Goal: Transaction & Acquisition: Purchase product/service

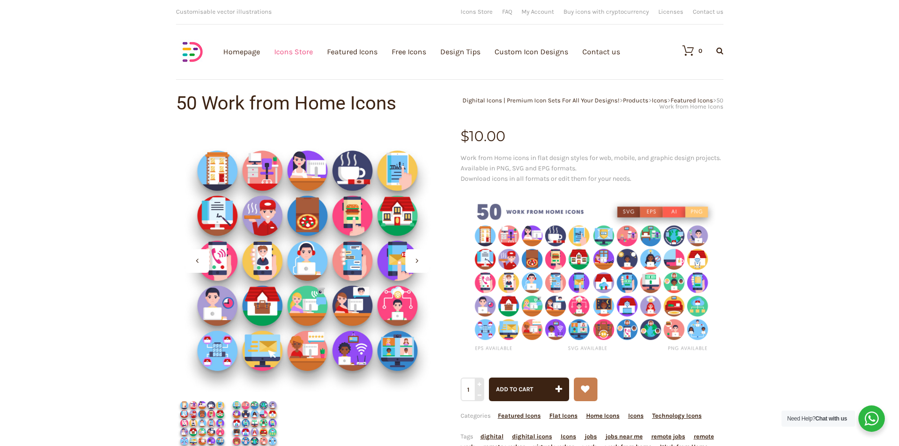
click at [287, 51] on link "Icons Store" at bounding box center [293, 51] width 39 height 103
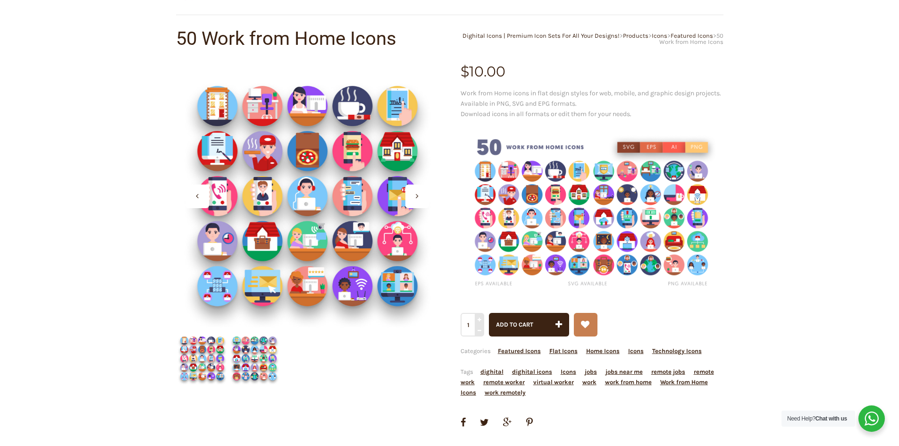
scroll to position [189, 0]
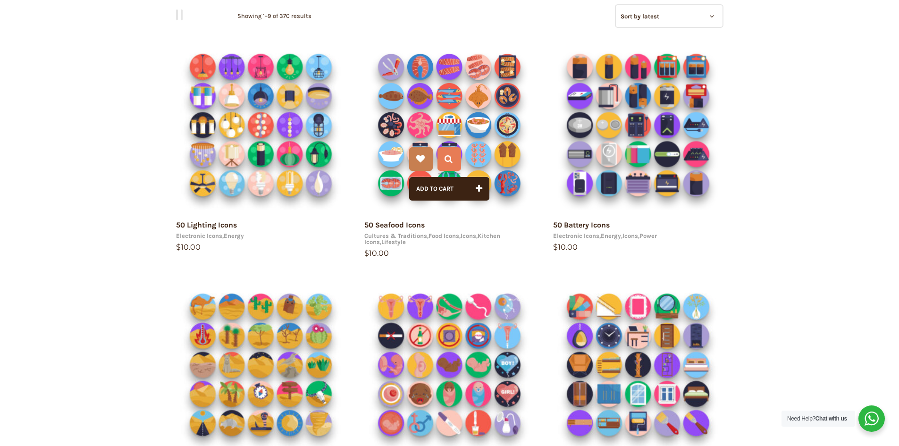
scroll to position [142, 0]
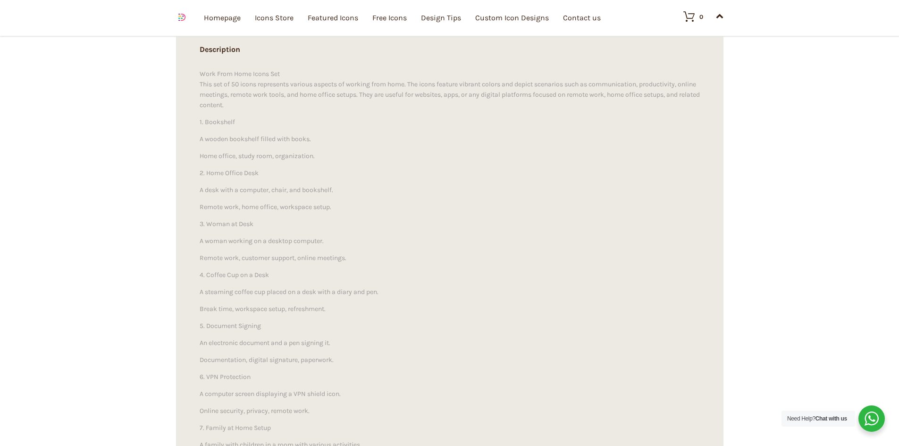
scroll to position [897, 0]
click at [274, 25] on link "Icons Store" at bounding box center [274, 17] width 39 height 103
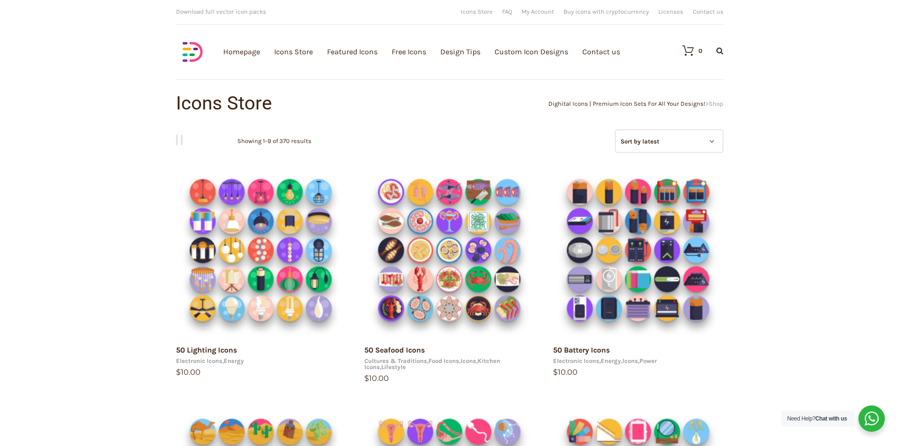
click at [660, 147] on select "Sort by popularity Sort by average rating Sort by latest Sort by price: low to …" at bounding box center [669, 141] width 109 height 24
click at [579, 132] on nav "Grid view List view" at bounding box center [449, 140] width 547 height 22
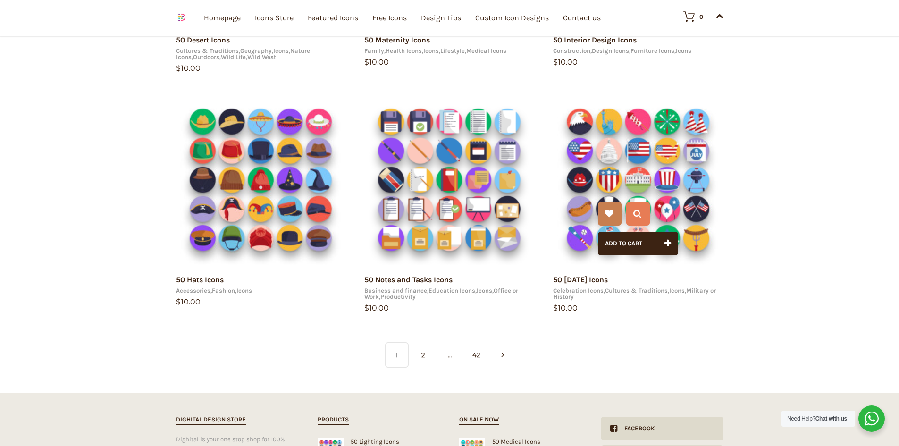
scroll to position [566, 0]
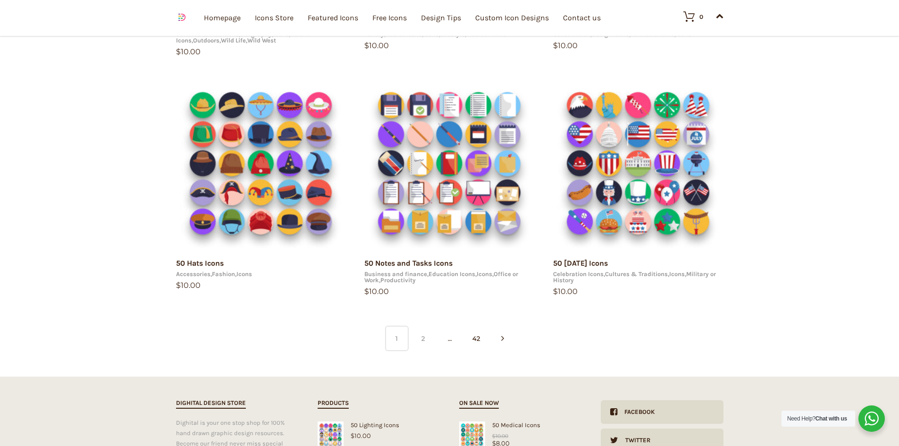
click at [421, 339] on link "2" at bounding box center [424, 338] width 24 height 25
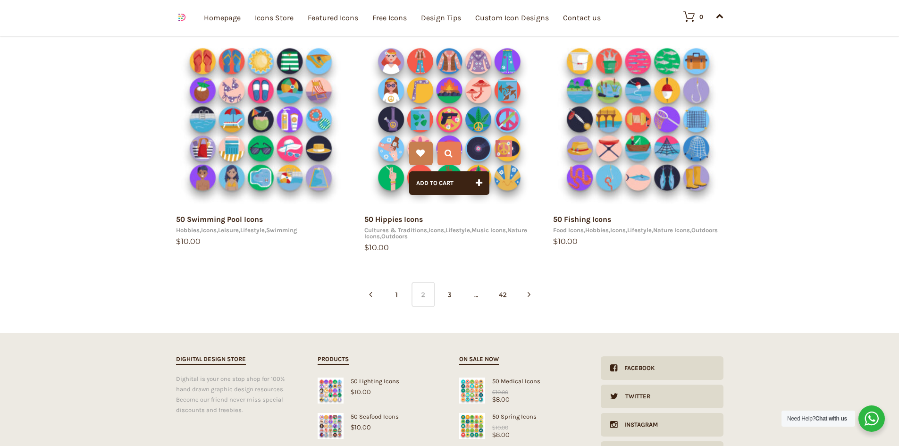
scroll to position [613, 0]
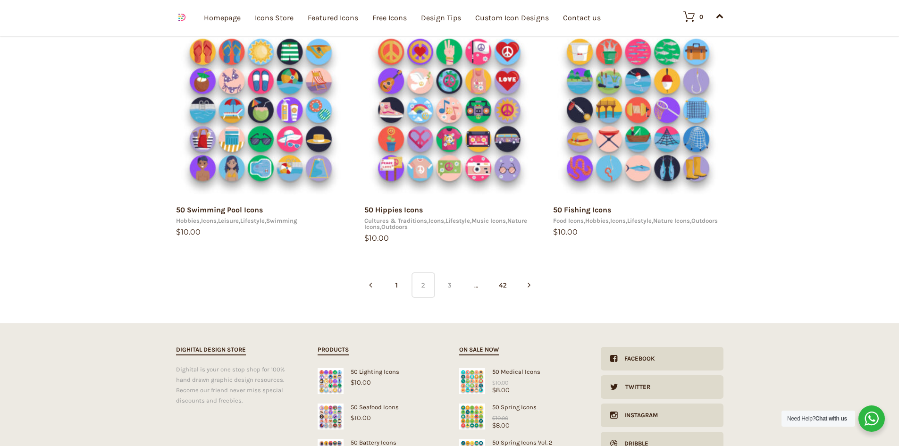
click at [455, 289] on link "3" at bounding box center [450, 284] width 24 height 25
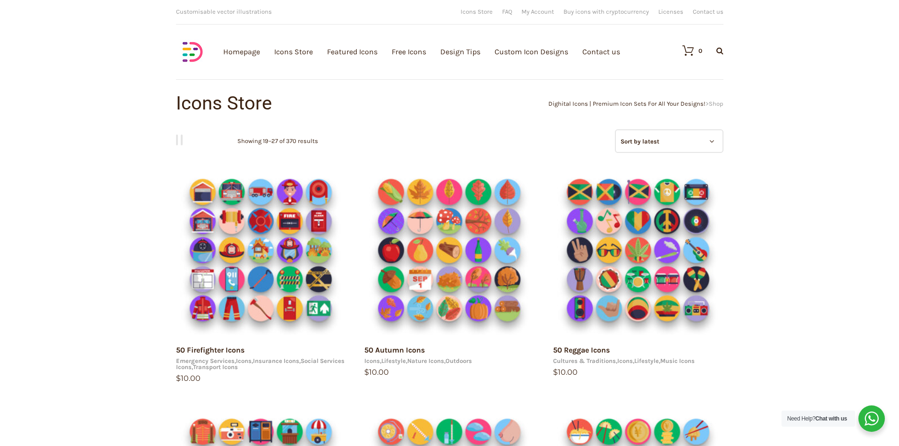
click at [665, 140] on select "Sort by popularity Sort by average rating Sort by latest Sort by price: low to …" at bounding box center [669, 141] width 109 height 24
click at [489, 131] on nav "Grid view List view" at bounding box center [449, 140] width 547 height 22
click at [246, 12] on span "Customisable vector illustrations" at bounding box center [224, 11] width 96 height 7
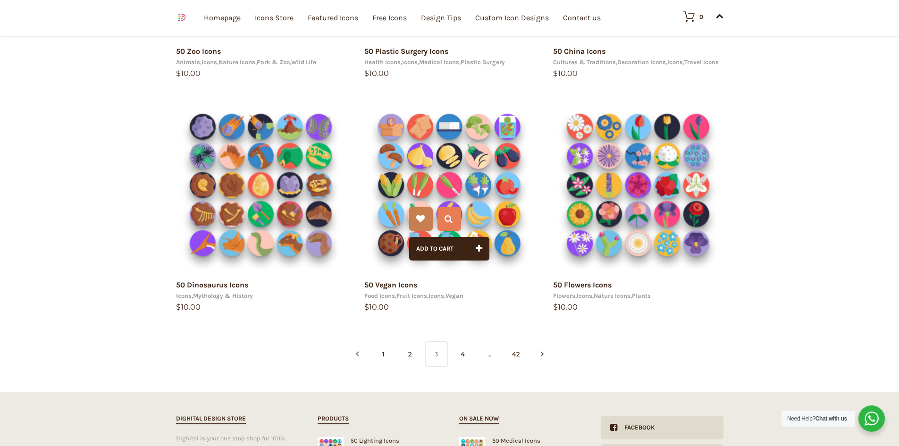
scroll to position [566, 0]
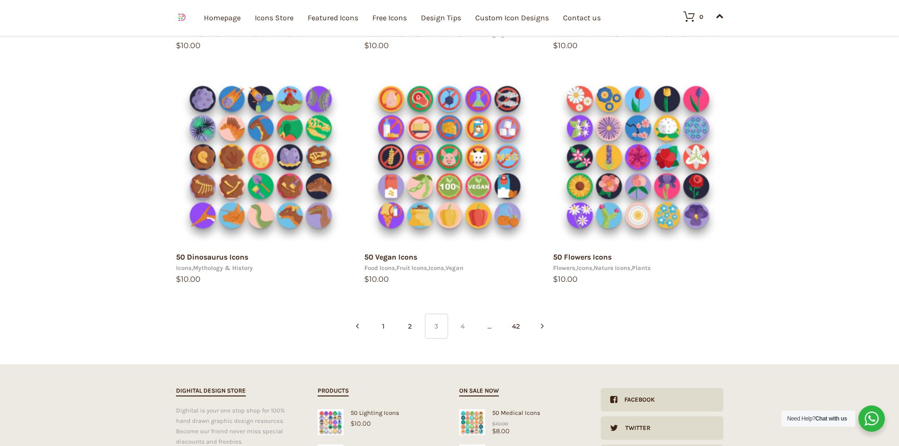
click at [466, 334] on link "4" at bounding box center [463, 325] width 24 height 25
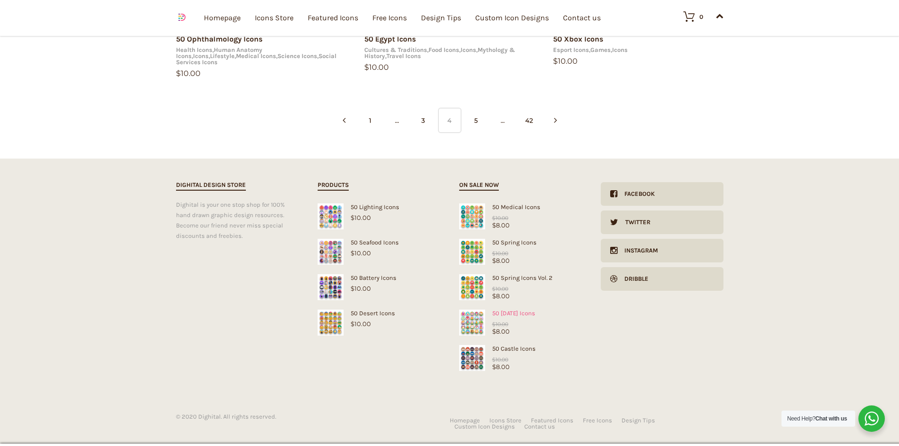
scroll to position [781, 0]
